Goal: Task Accomplishment & Management: Complete application form

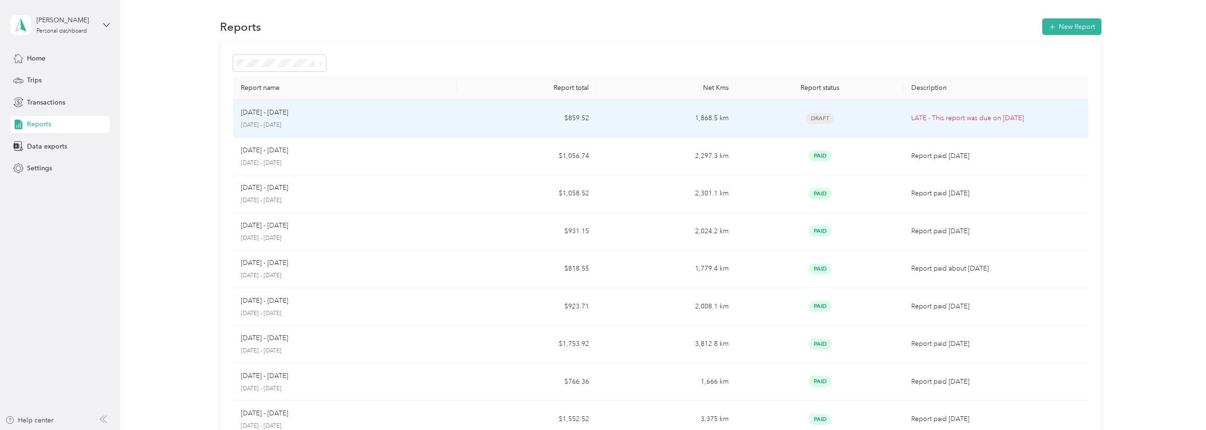
click at [425, 107] on div "[DATE] - [DATE]" at bounding box center [345, 112] width 208 height 10
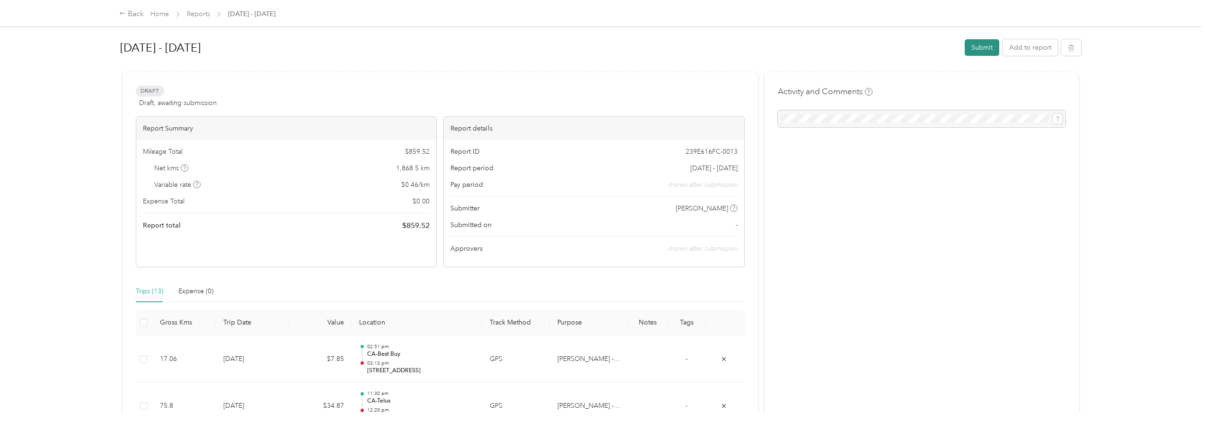
click at [982, 42] on button "Submit" at bounding box center [982, 47] width 35 height 17
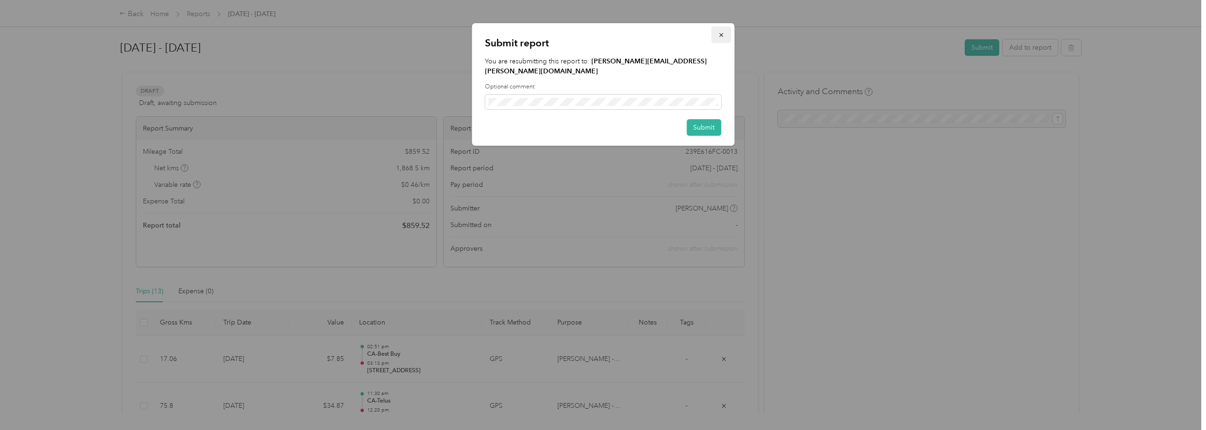
click at [717, 31] on button "button" at bounding box center [721, 34] width 20 height 17
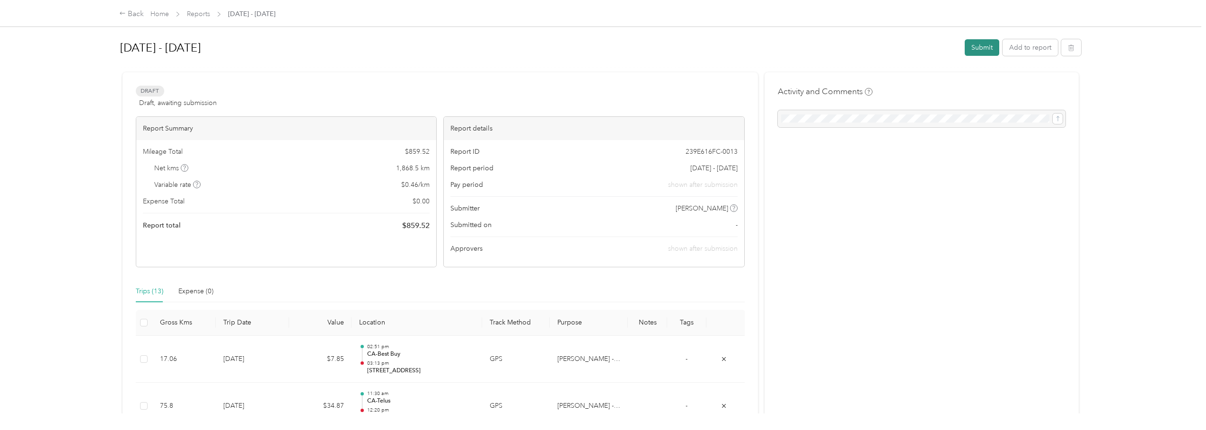
click at [983, 43] on button "Submit" at bounding box center [982, 47] width 35 height 17
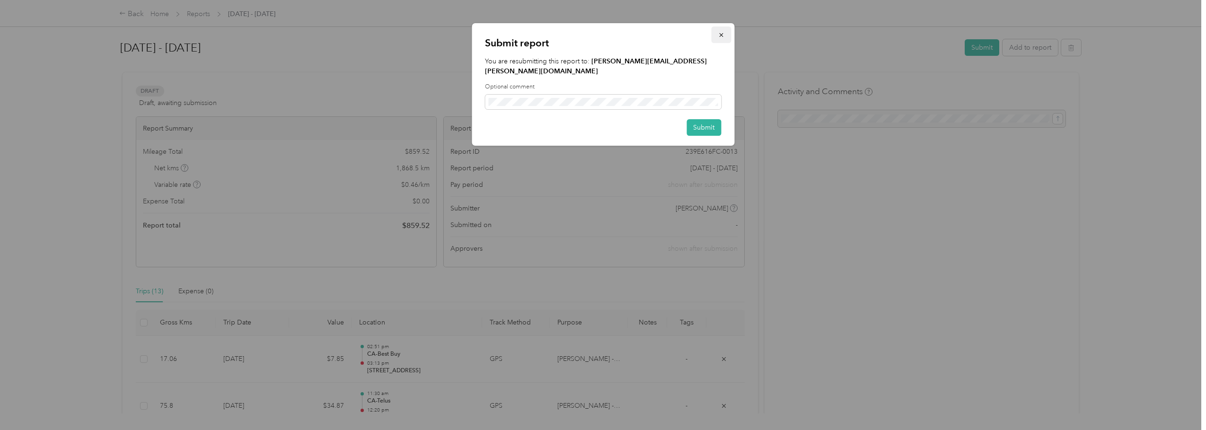
click at [724, 35] on button "button" at bounding box center [721, 34] width 20 height 17
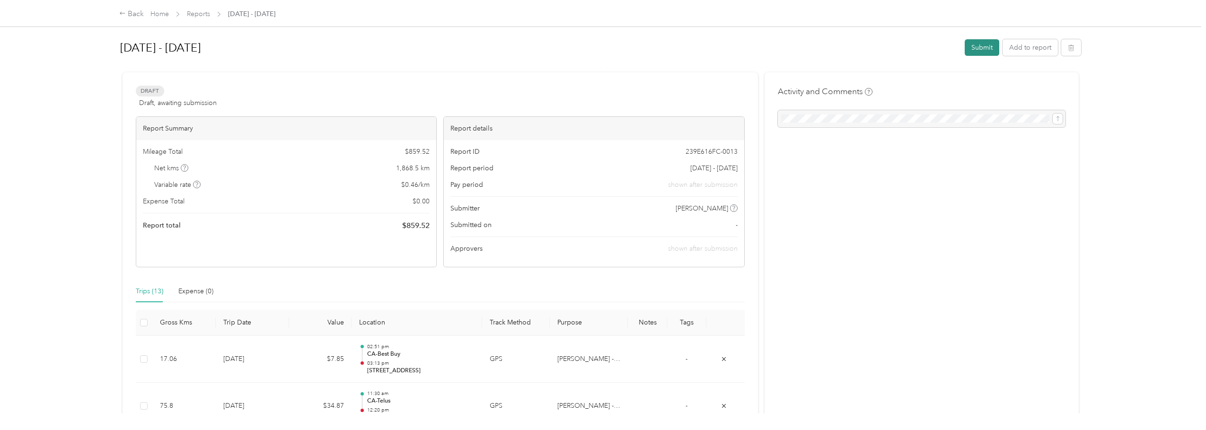
click at [976, 48] on button "Submit" at bounding box center [982, 47] width 35 height 17
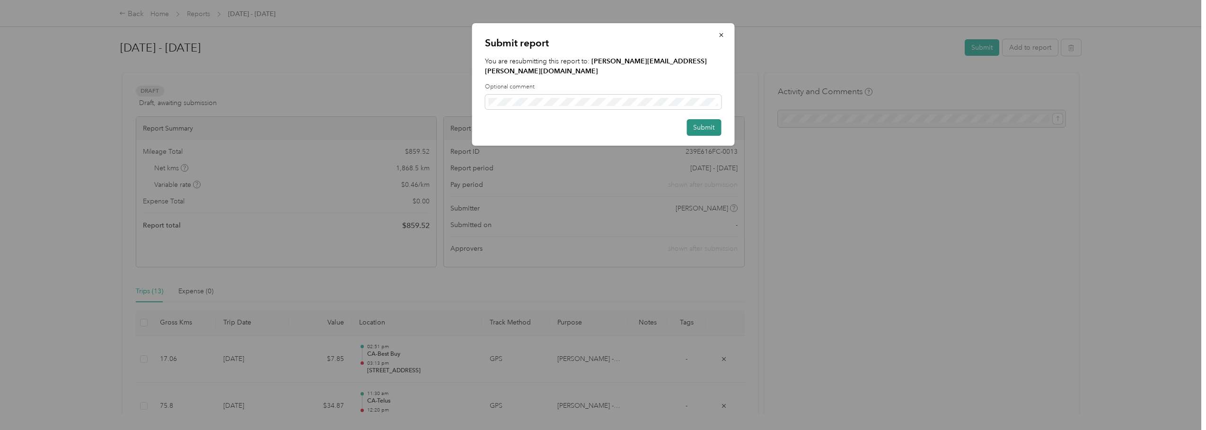
click at [706, 119] on button "Submit" at bounding box center [703, 127] width 35 height 17
